Goal: Navigation & Orientation: Find specific page/section

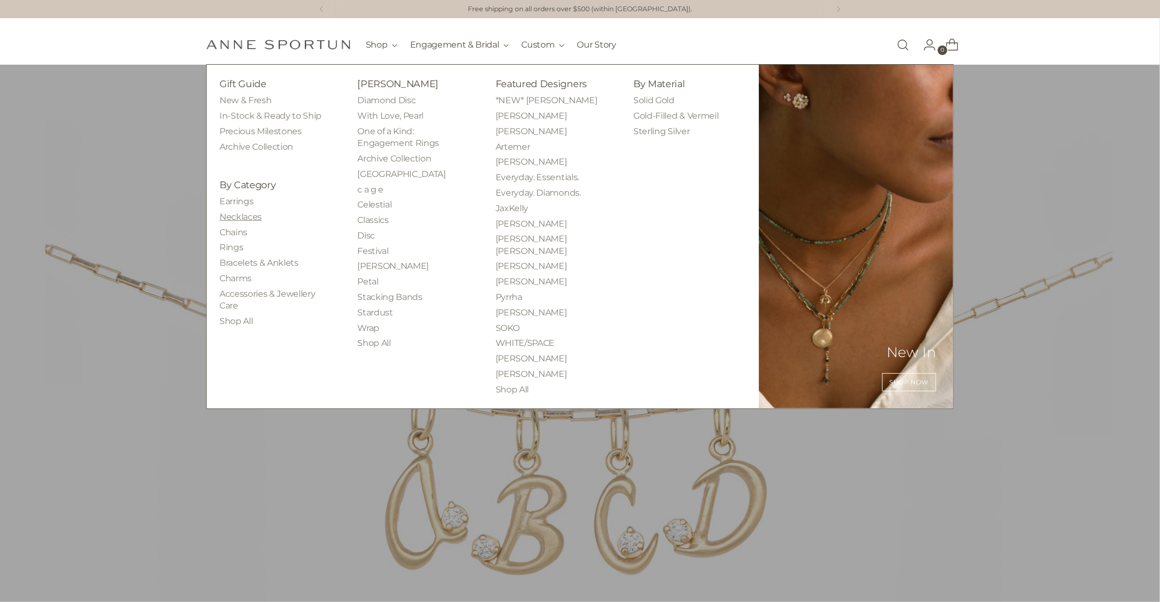
click at [247, 220] on link "Necklaces" at bounding box center [241, 217] width 42 height 10
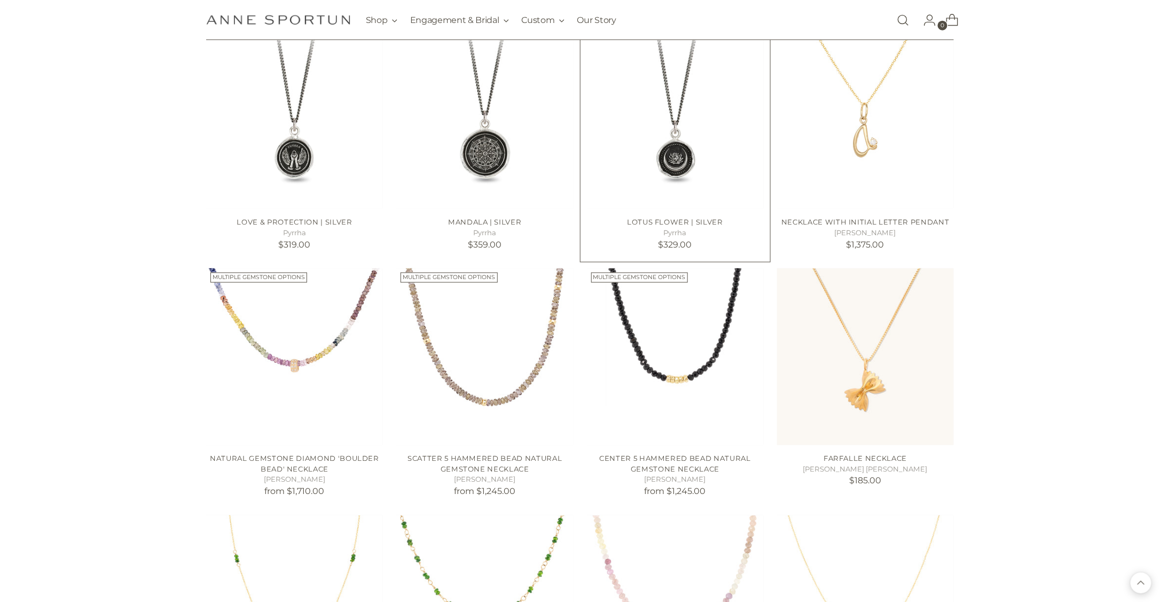
scroll to position [748, 0]
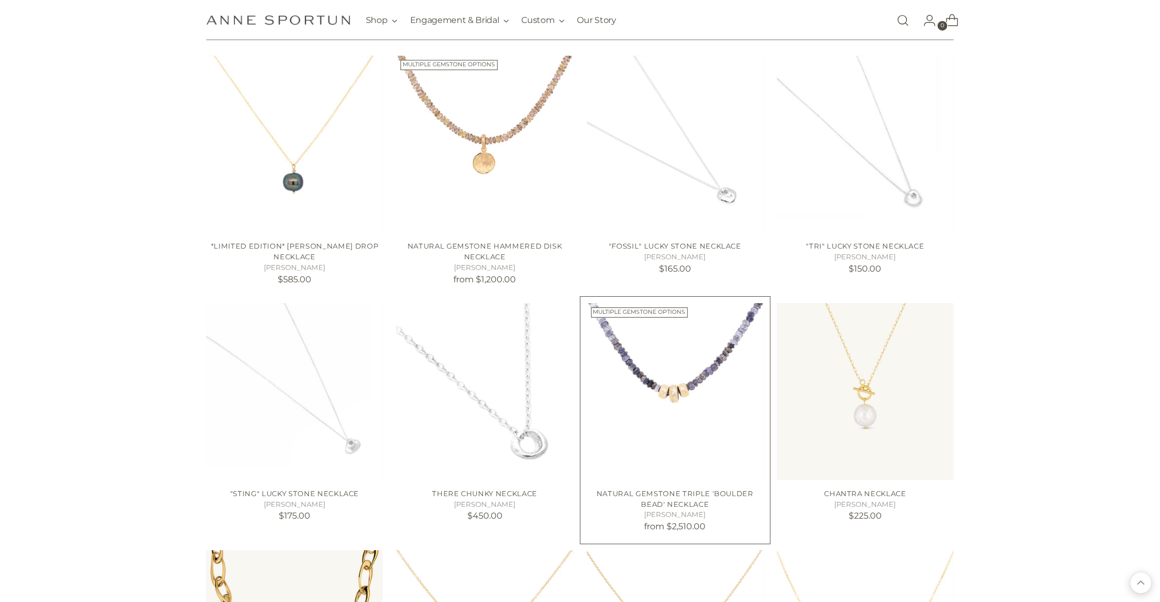
scroll to position [1763, 0]
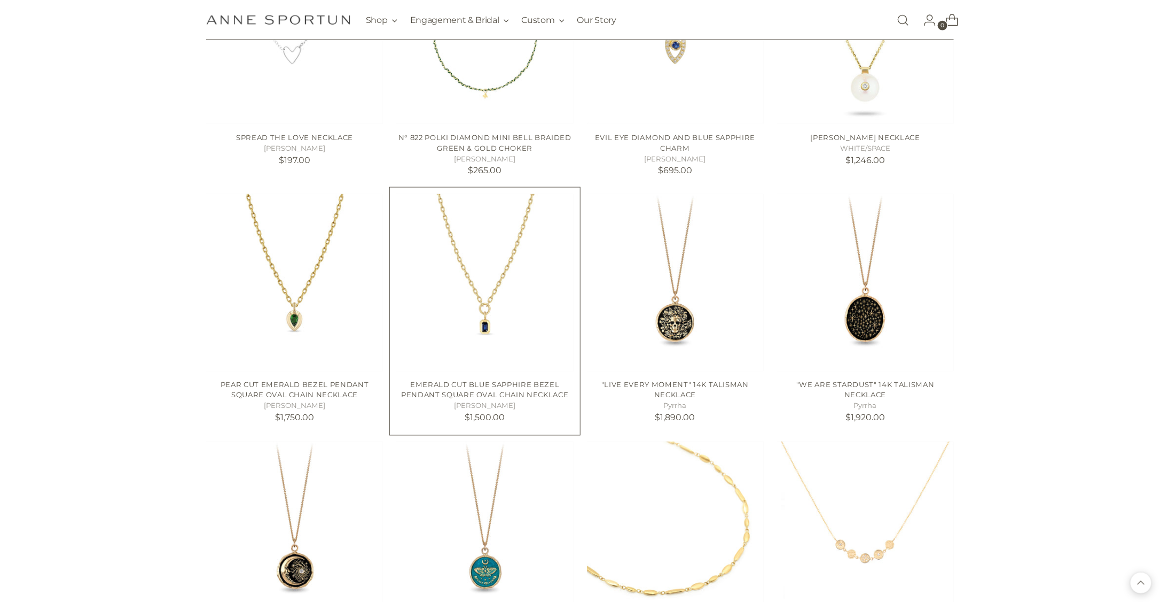
scroll to position [2778, 0]
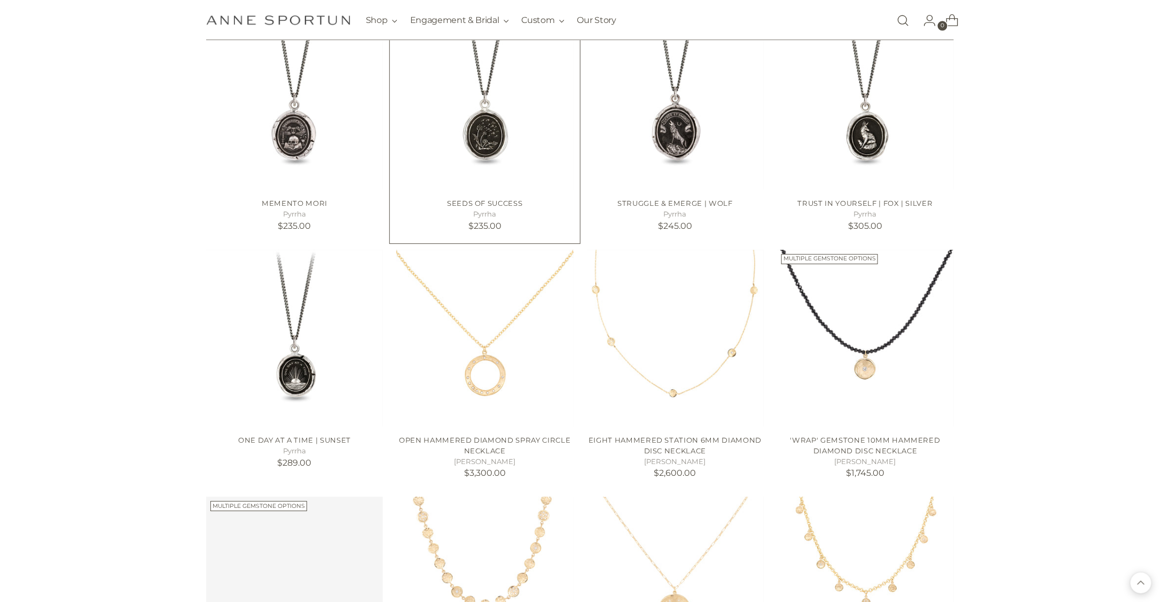
scroll to position [3473, 0]
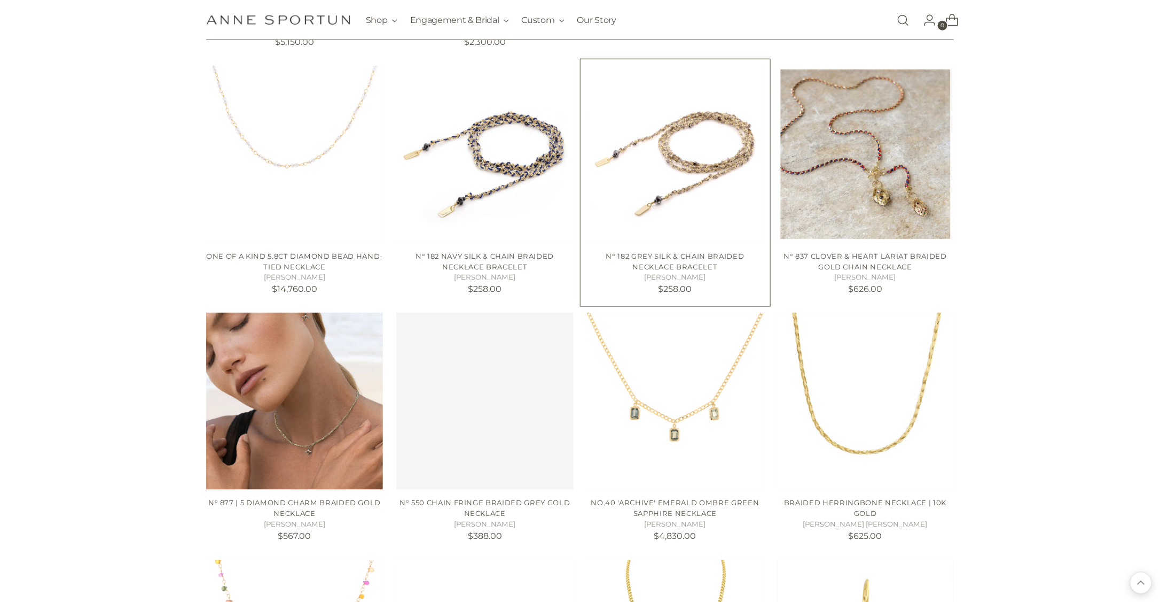
scroll to position [4755, 0]
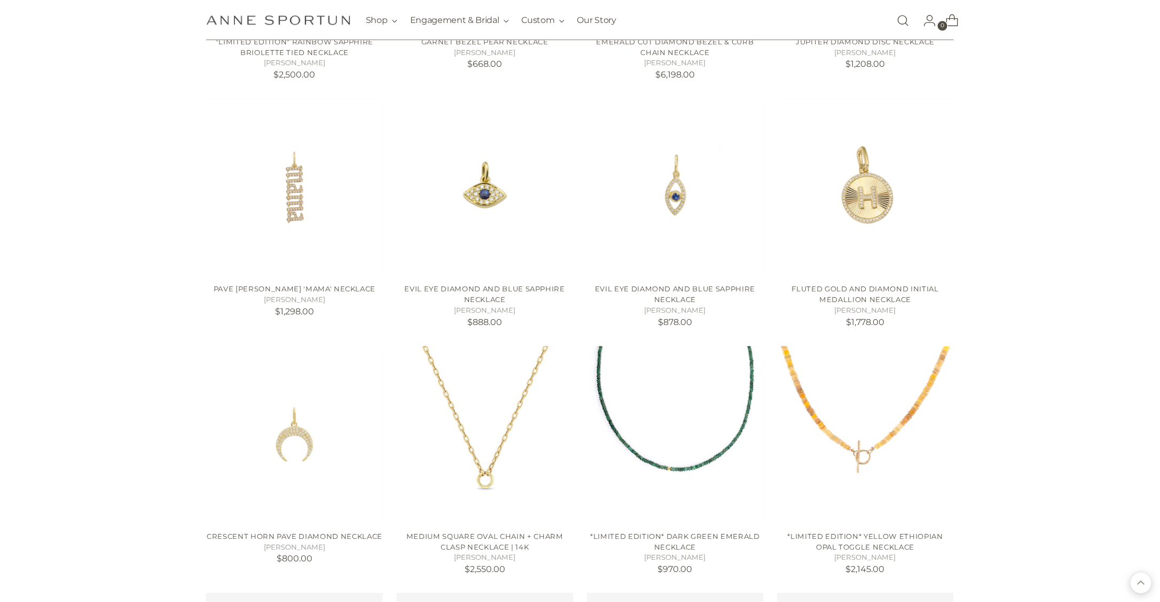
scroll to position [5396, 0]
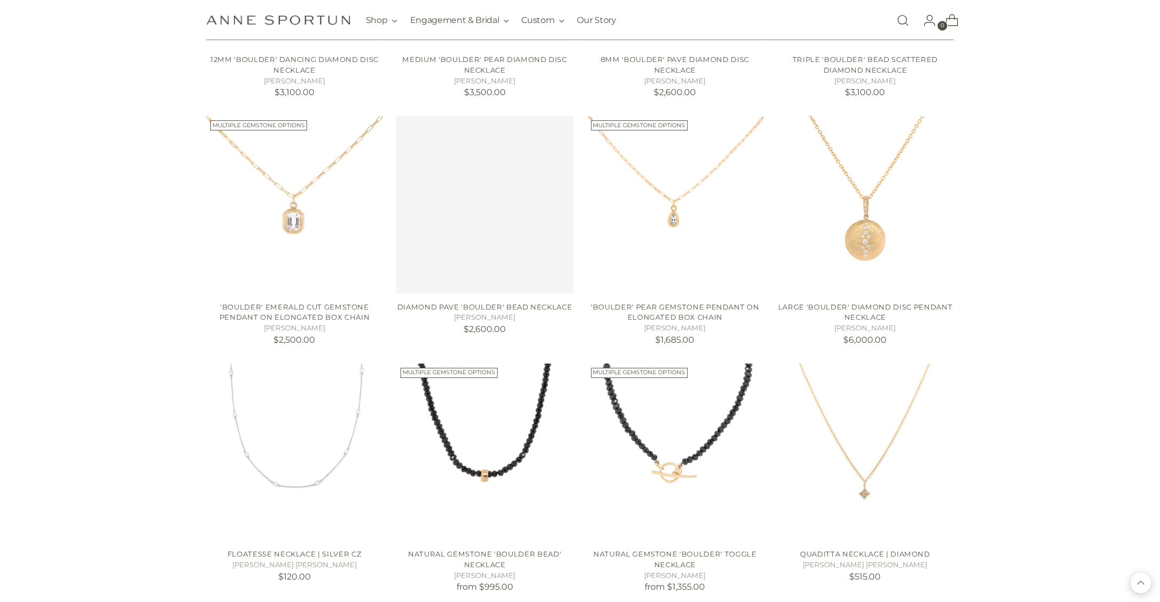
scroll to position [7800, 0]
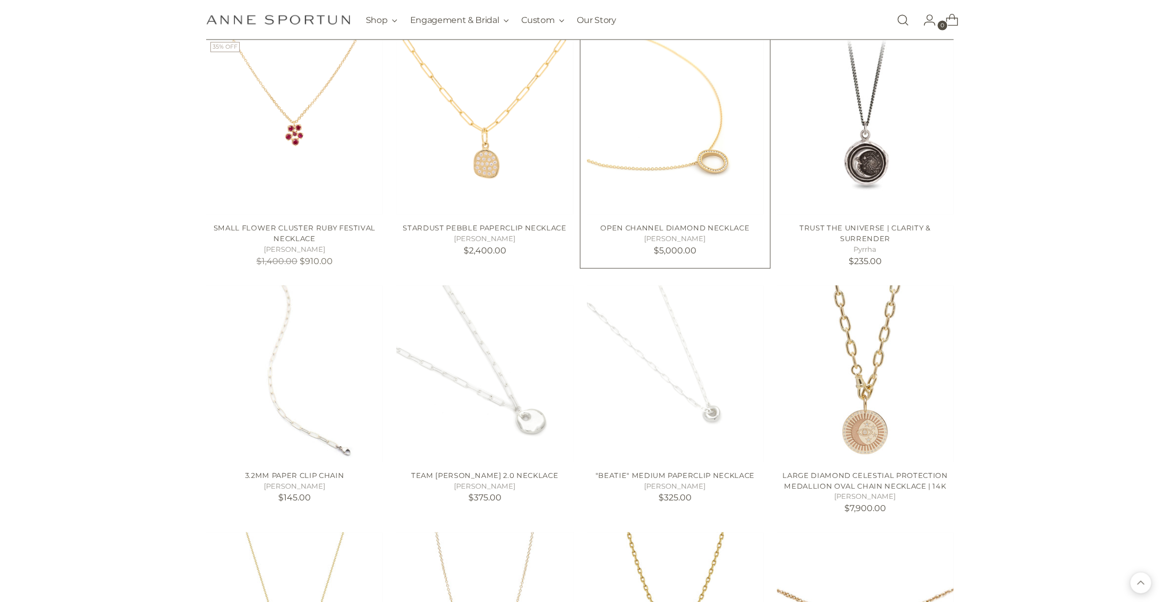
scroll to position [9243, 0]
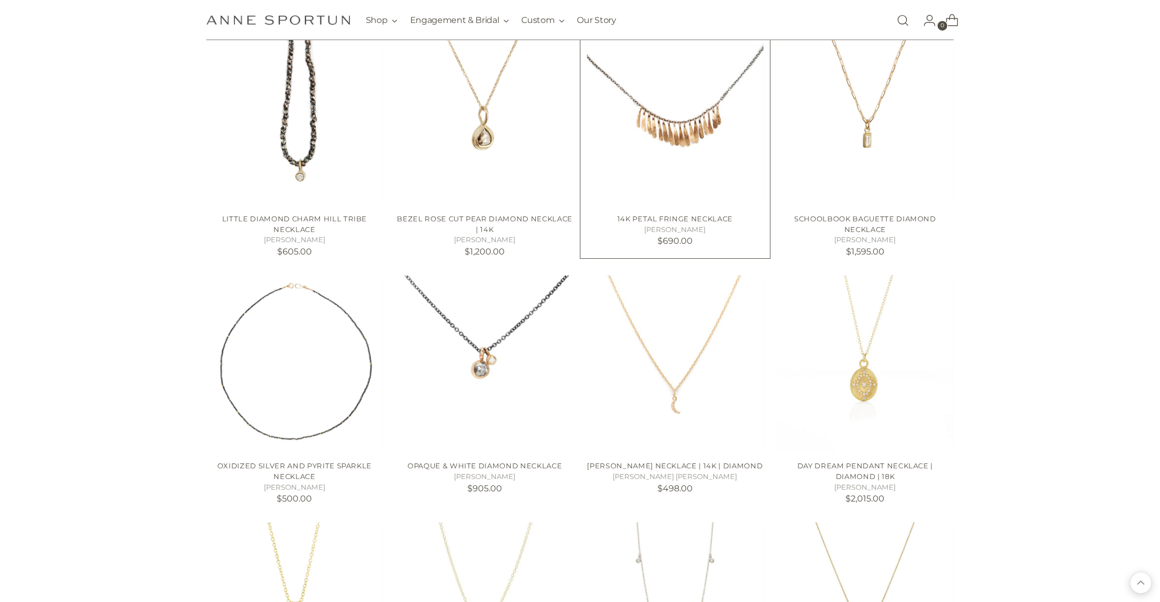
scroll to position [9884, 0]
